Goal: Communication & Community: Answer question/provide support

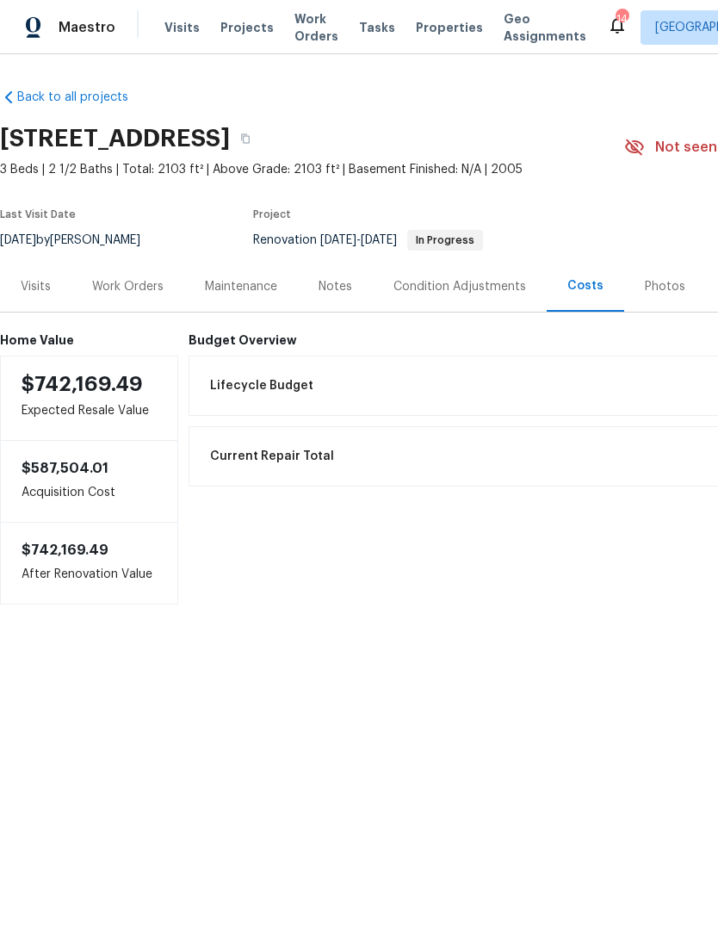
click at [131, 287] on div "Work Orders" at bounding box center [127, 286] width 71 height 17
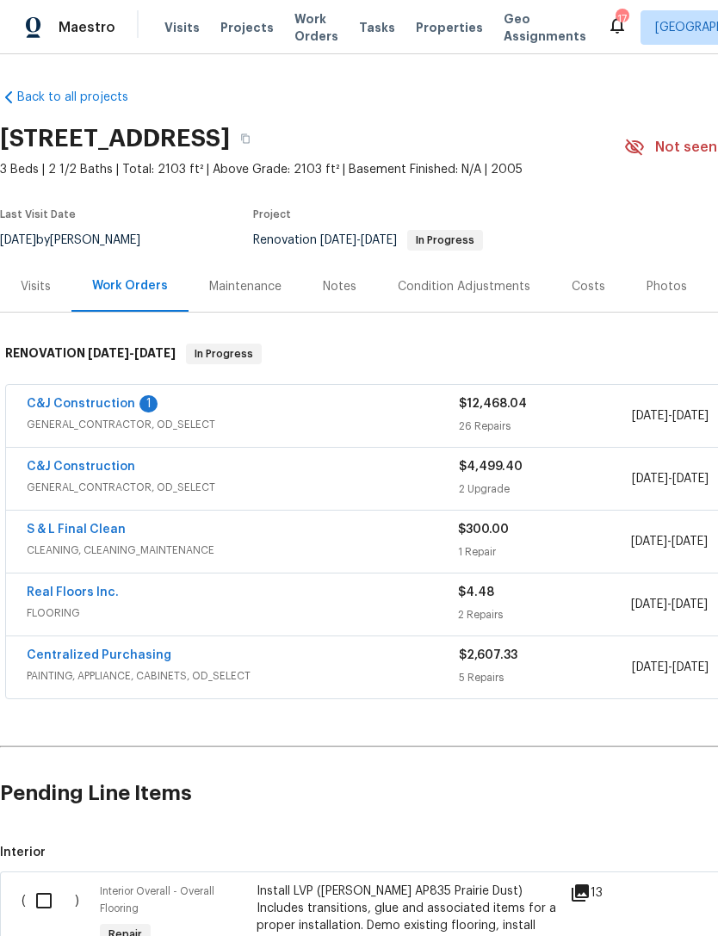
click at [97, 405] on link "C&J Construction" at bounding box center [81, 404] width 109 height 12
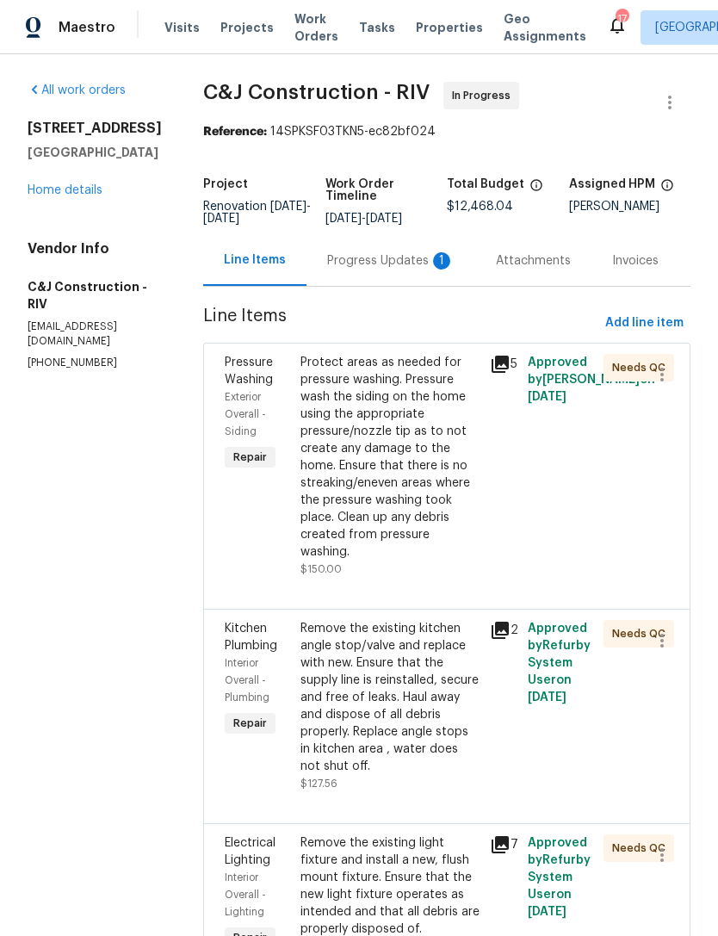
click at [387, 264] on div "Progress Updates 1" at bounding box center [390, 260] width 127 height 17
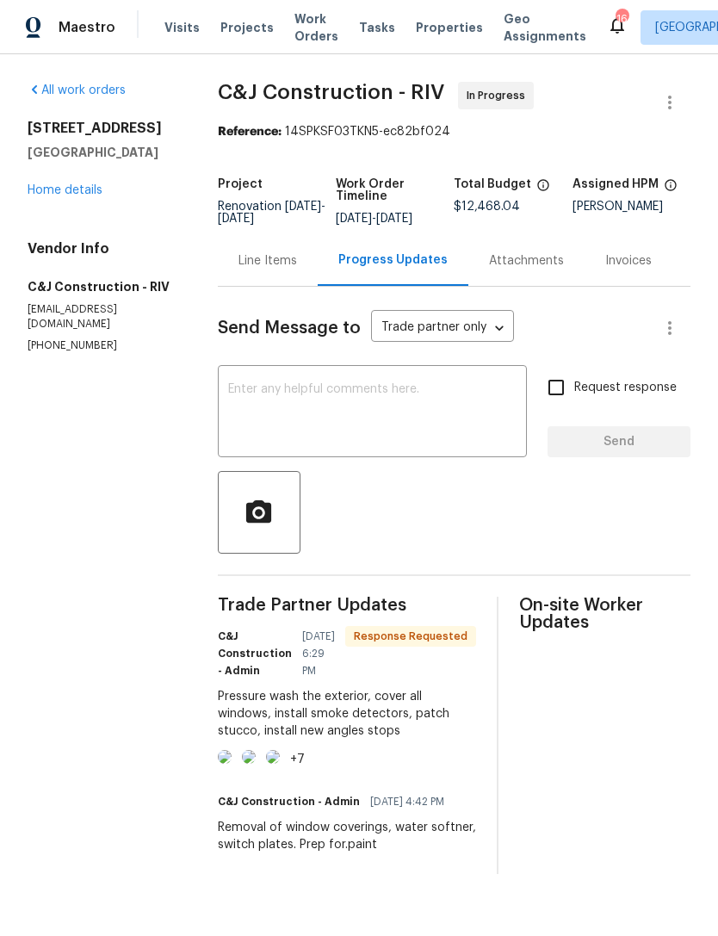
click at [232, 764] on img at bounding box center [225, 757] width 14 height 14
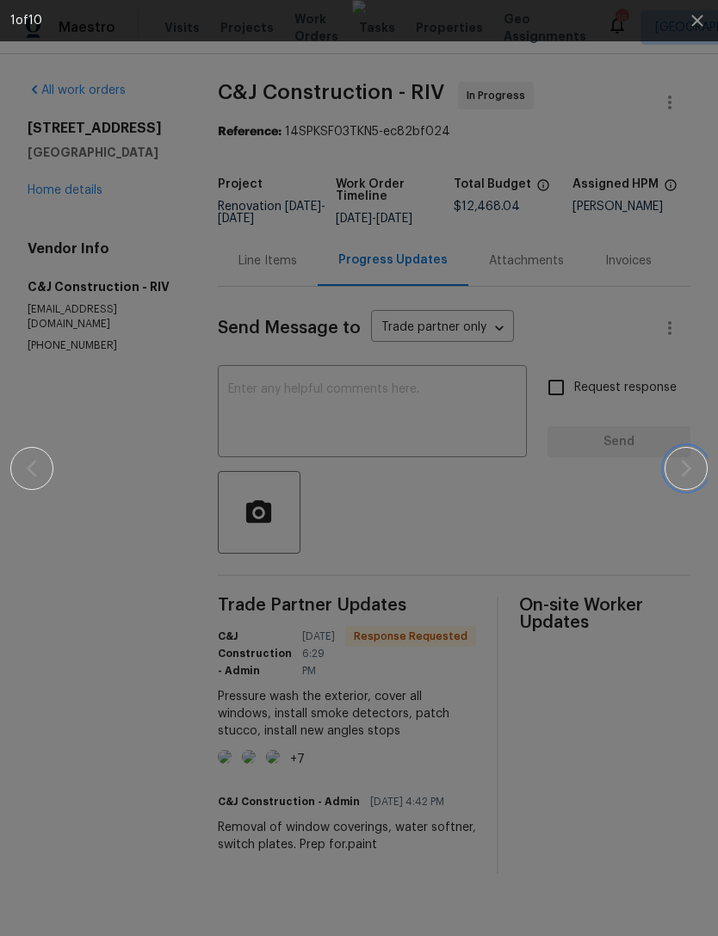
click at [692, 467] on icon "button" at bounding box center [686, 468] width 21 height 21
click at [676, 475] on icon "button" at bounding box center [686, 468] width 21 height 21
click at [687, 480] on button "button" at bounding box center [686, 468] width 43 height 43
click at [688, 469] on icon "button" at bounding box center [686, 468] width 21 height 21
click at [677, 464] on icon "button" at bounding box center [686, 468] width 21 height 21
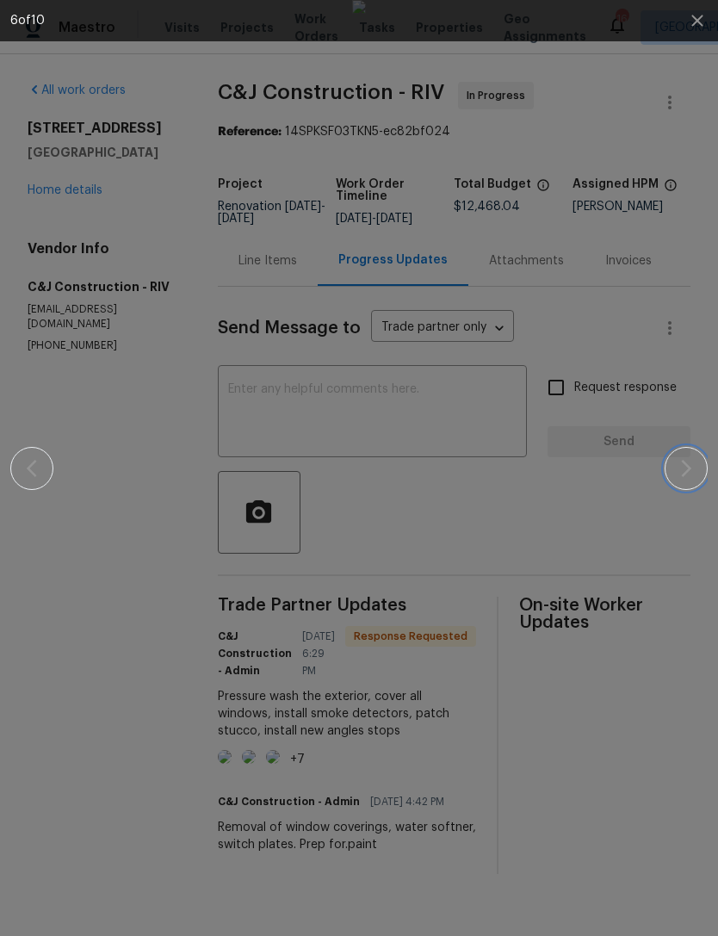
click at [687, 488] on button "button" at bounding box center [686, 468] width 43 height 43
click at [686, 473] on icon "button" at bounding box center [686, 468] width 10 height 17
click at [705, 17] on icon "button" at bounding box center [697, 20] width 21 height 21
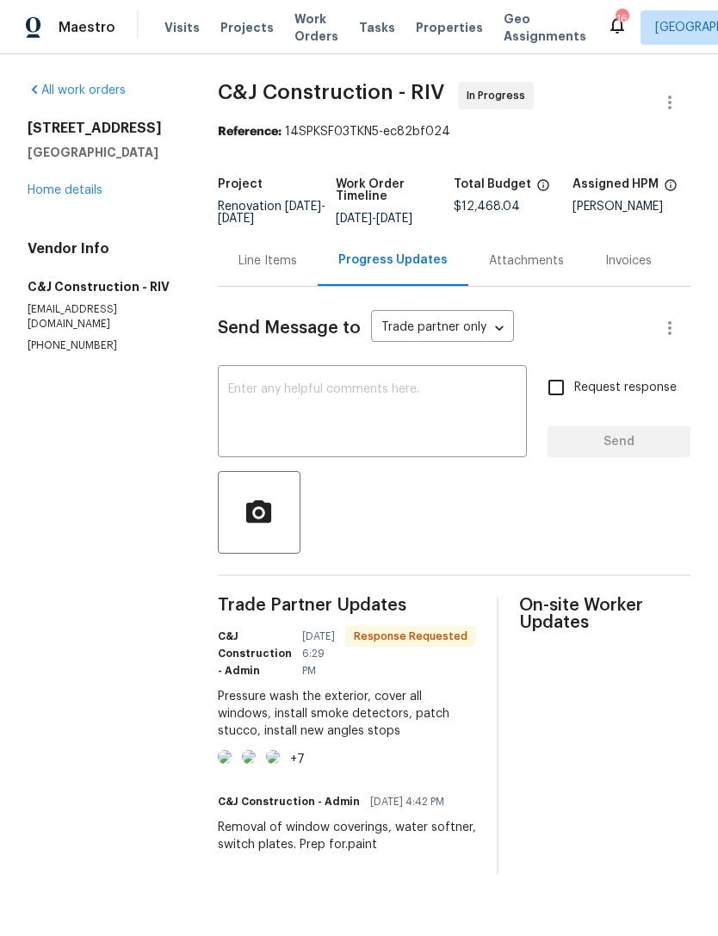
click at [312, 420] on textarea at bounding box center [372, 413] width 289 height 60
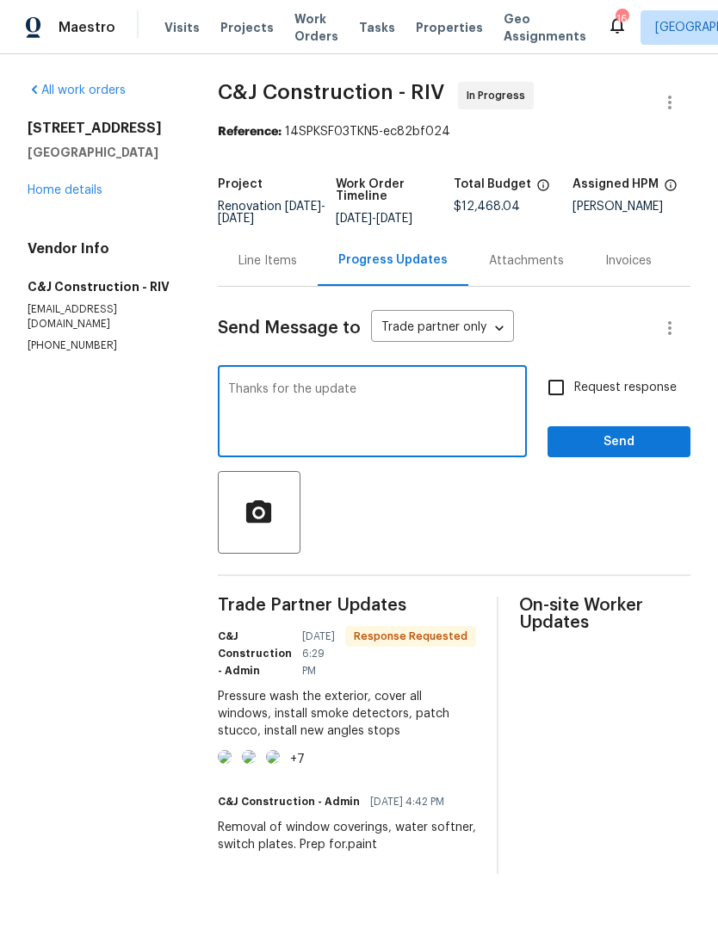
type textarea "Thanks for the update"
click at [611, 452] on span "Send" at bounding box center [619, 443] width 115 height 22
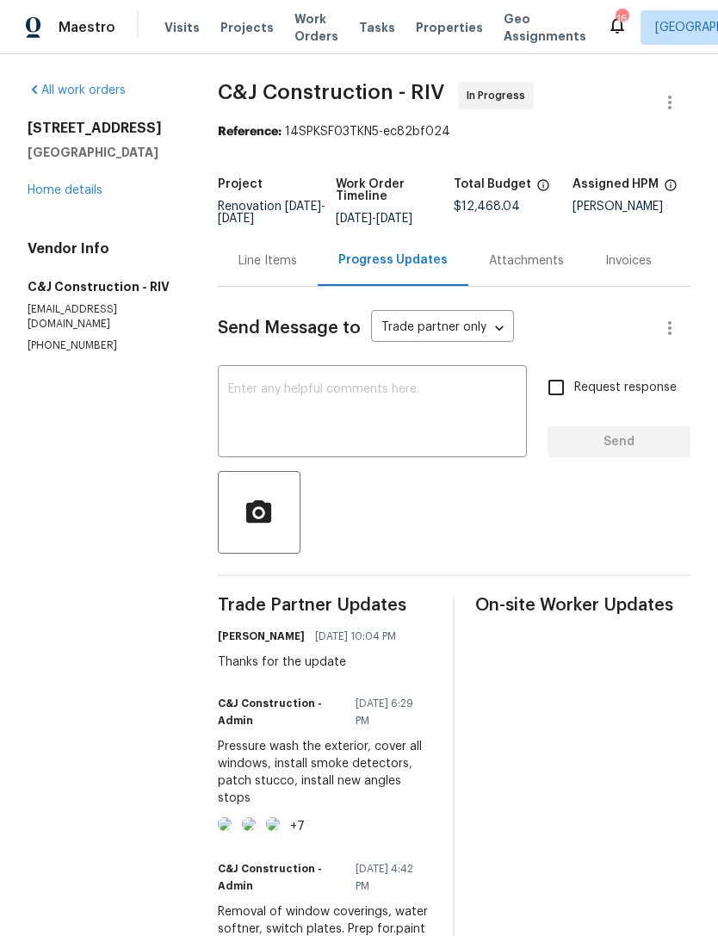
click at [78, 194] on link "Home details" at bounding box center [65, 190] width 75 height 12
